Goal: Information Seeking & Learning: Learn about a topic

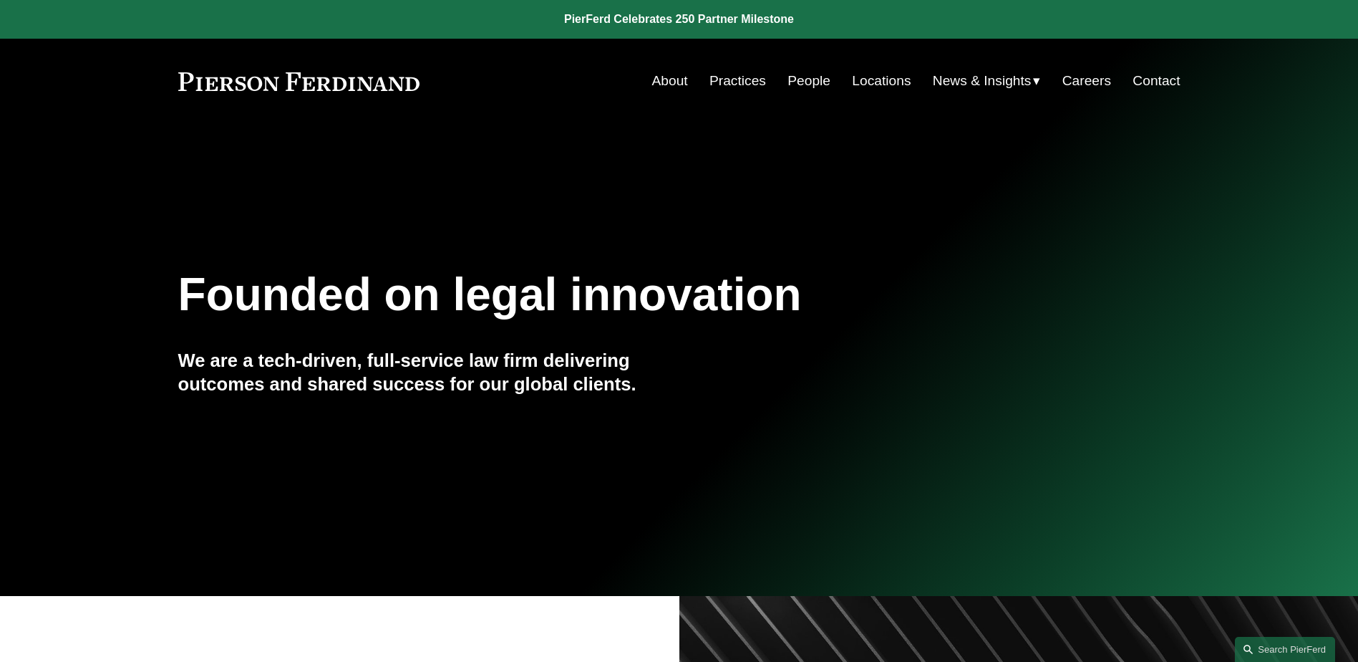
click at [722, 61] on div "Skip to Content About Practices People Locations" at bounding box center [679, 81] width 1358 height 84
click at [725, 71] on link "Practices" at bounding box center [738, 80] width 57 height 27
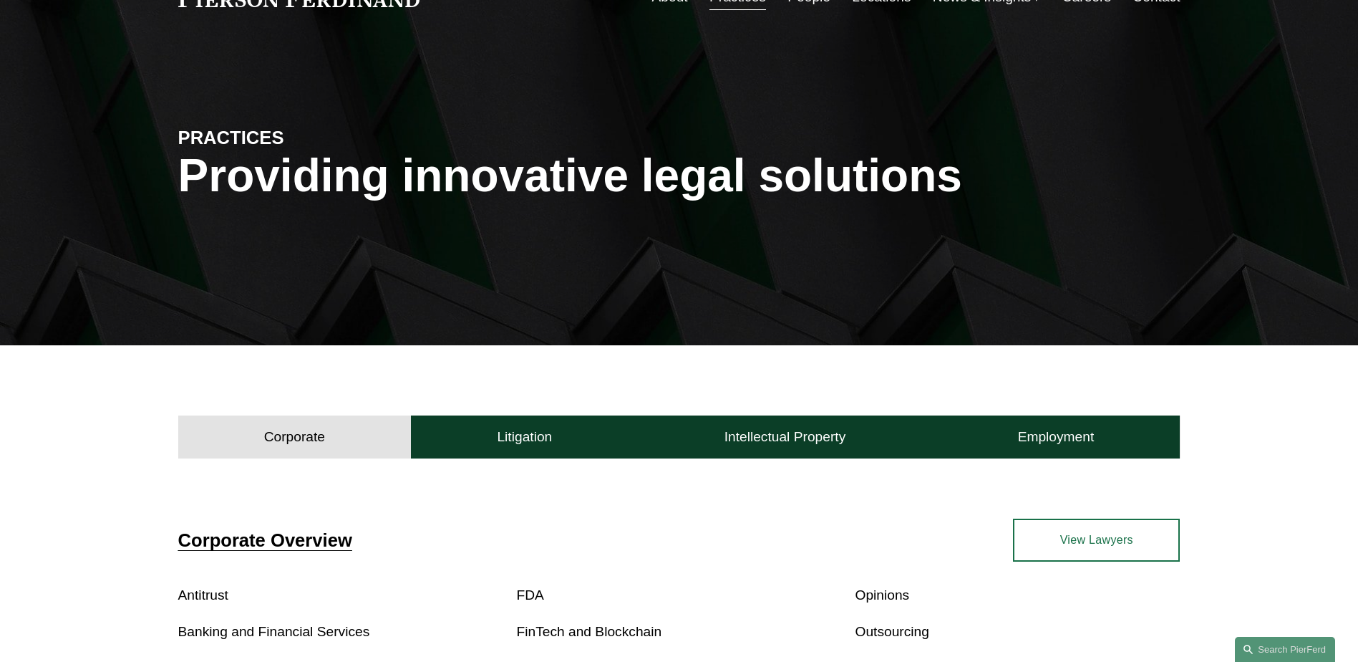
scroll to position [430, 0]
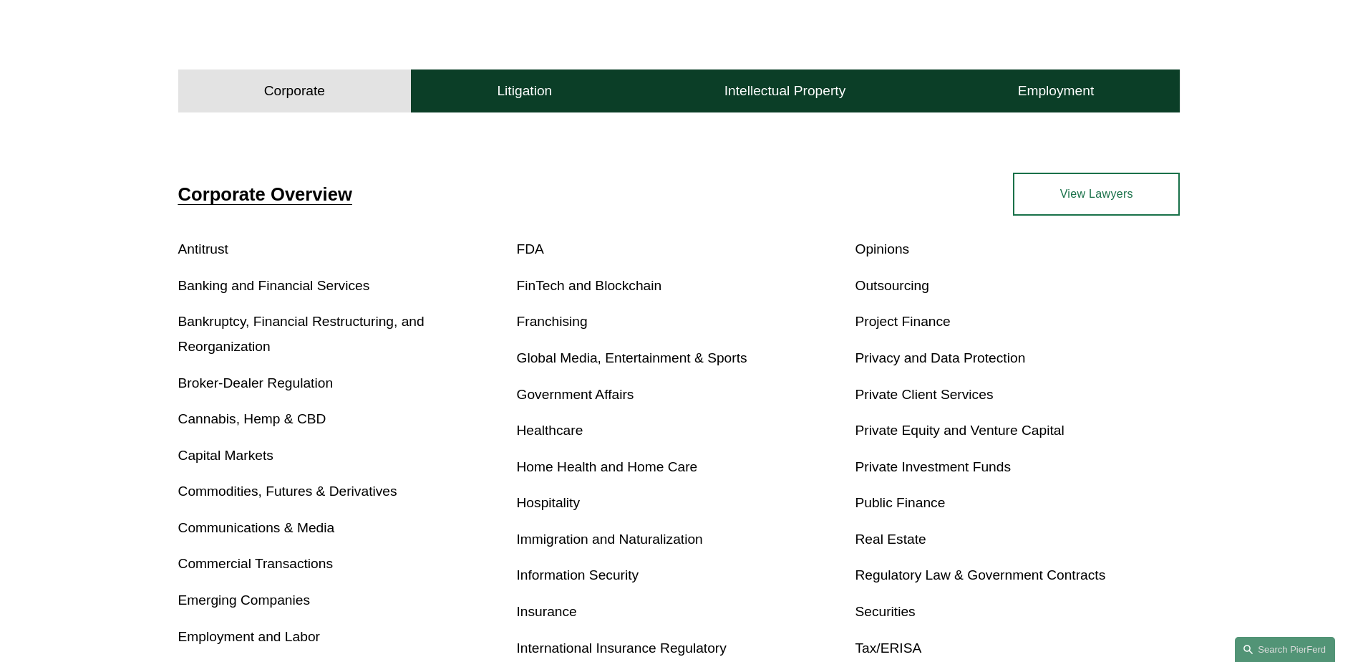
click at [580, 541] on link "Immigration and Naturalization" at bounding box center [610, 538] width 186 height 15
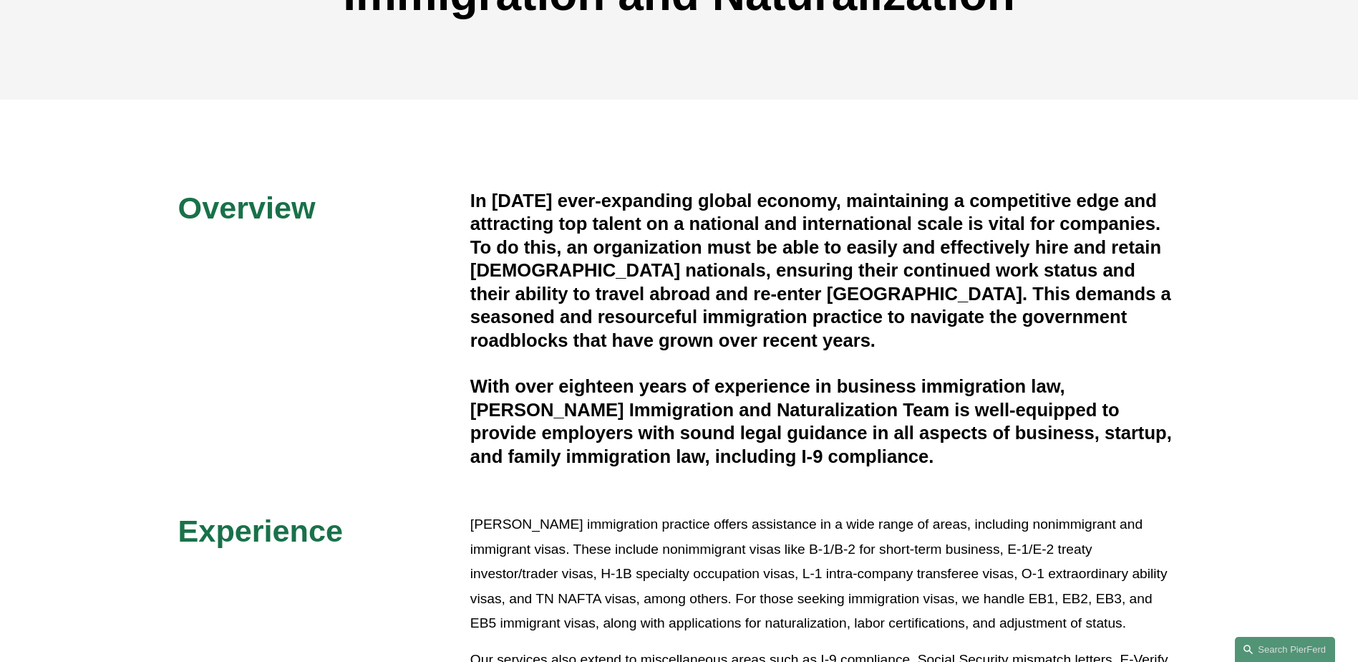
scroll to position [72, 0]
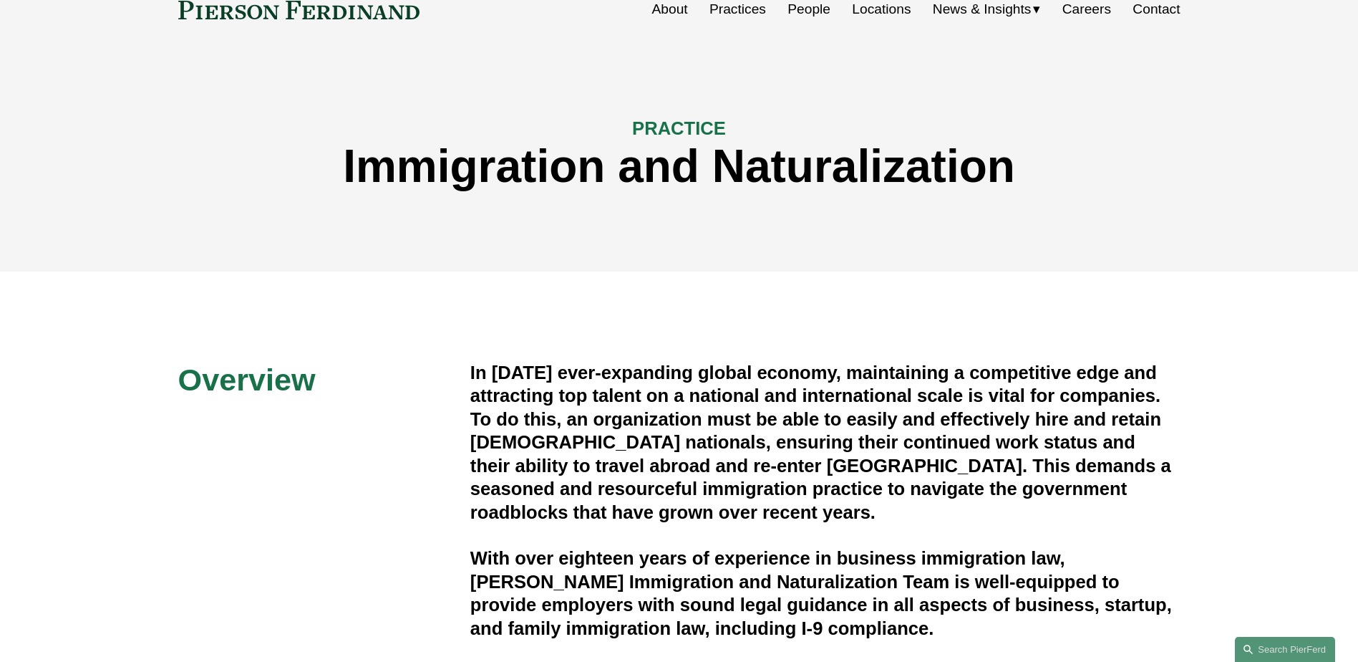
click at [634, 450] on h4 "In [DATE] ever-expanding global economy, maintaining a competitive edge and att…" at bounding box center [825, 442] width 710 height 163
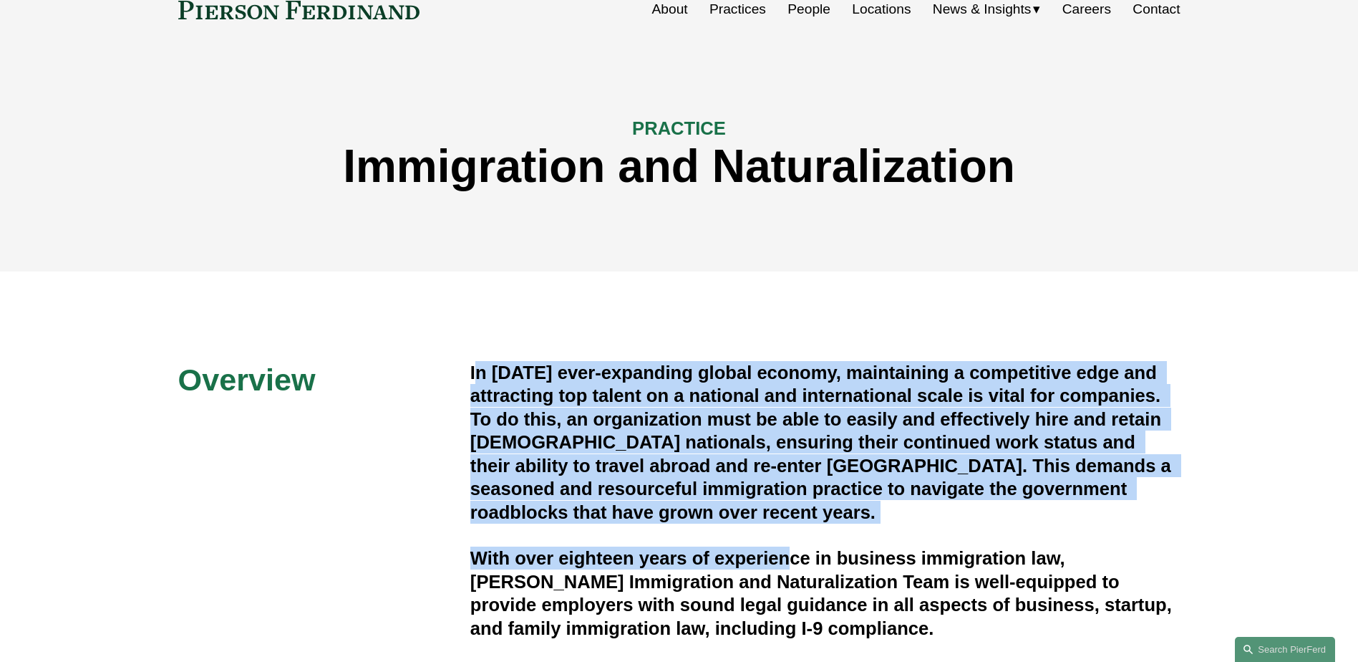
drag, startPoint x: 473, startPoint y: 372, endPoint x: 790, endPoint y: 544, distance: 360.7
click at [790, 544] on div "In [DATE] ever-expanding global economy, maintaining a competitive edge and att…" at bounding box center [825, 500] width 710 height 279
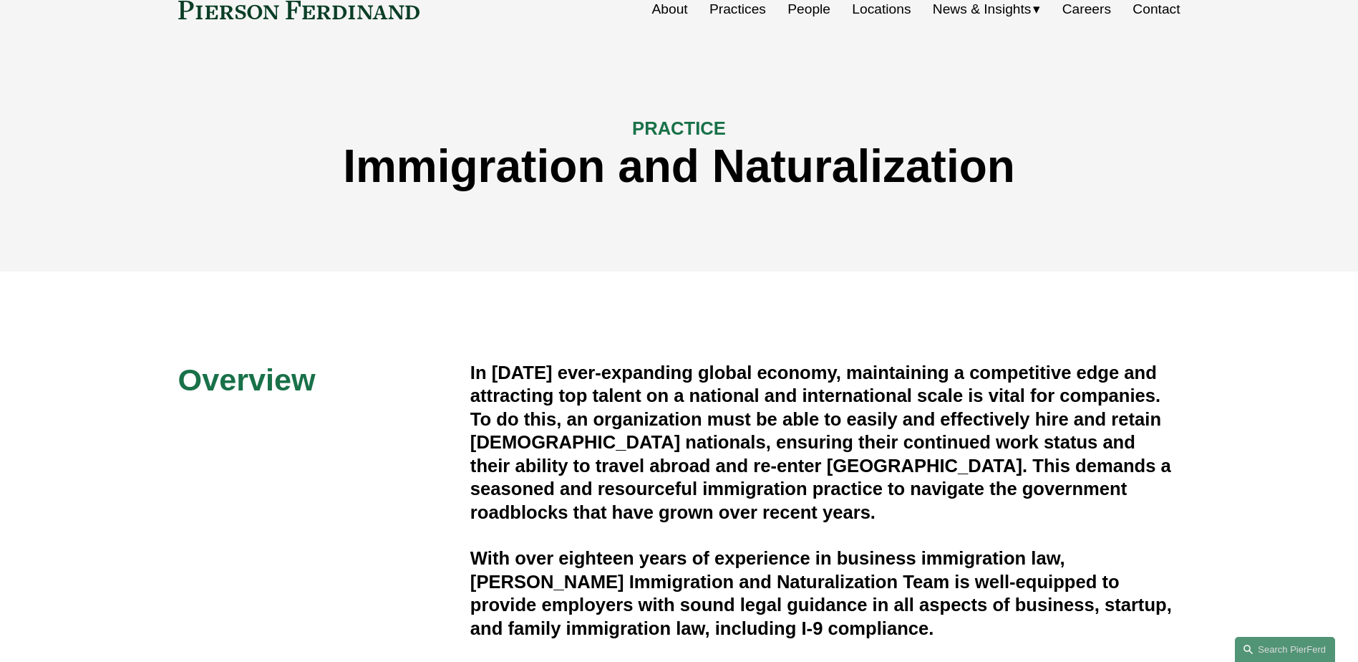
click at [463, 371] on h2 "Overview" at bounding box center [324, 379] width 292 height 37
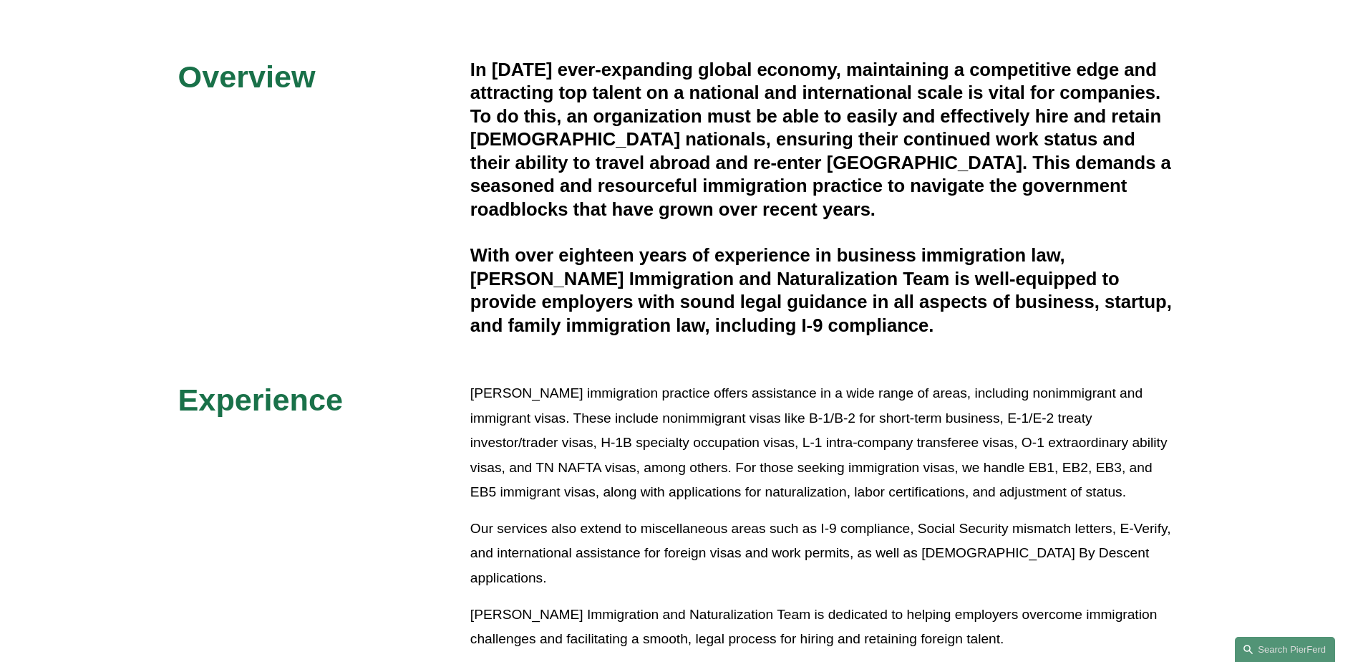
scroll to position [457, 0]
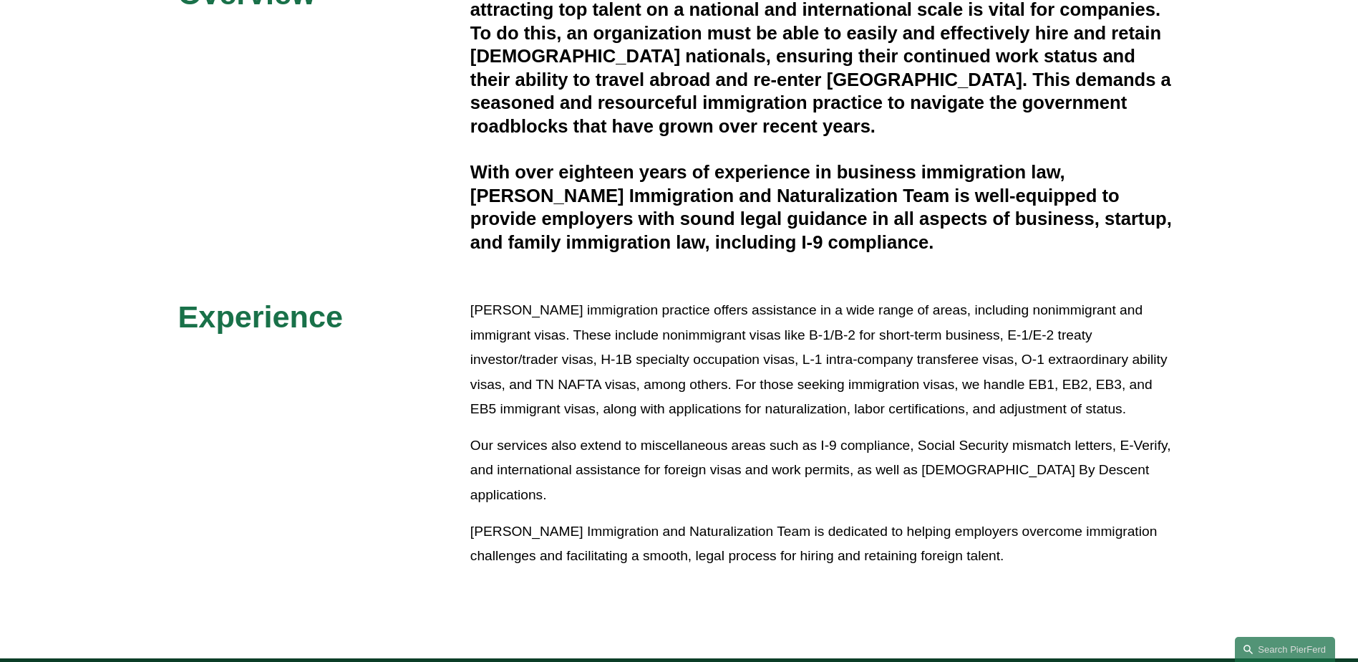
drag, startPoint x: 472, startPoint y: 375, endPoint x: 1049, endPoint y: 537, distance: 599.3
click at [1049, 537] on div "Overview In [DATE] ever-expanding global economy, maintaining a competitive edg…" at bounding box center [679, 272] width 1358 height 594
copy div "Lo ipsum’d sita-consectet adipis elitsed, doeiusmodte i utlaboreetd magn ali en…"
click at [626, 213] on h4 "With over eighteen years of experience in business immigration law, [PERSON_NAM…" at bounding box center [825, 206] width 710 height 93
